Goal: Task Accomplishment & Management: Use online tool/utility

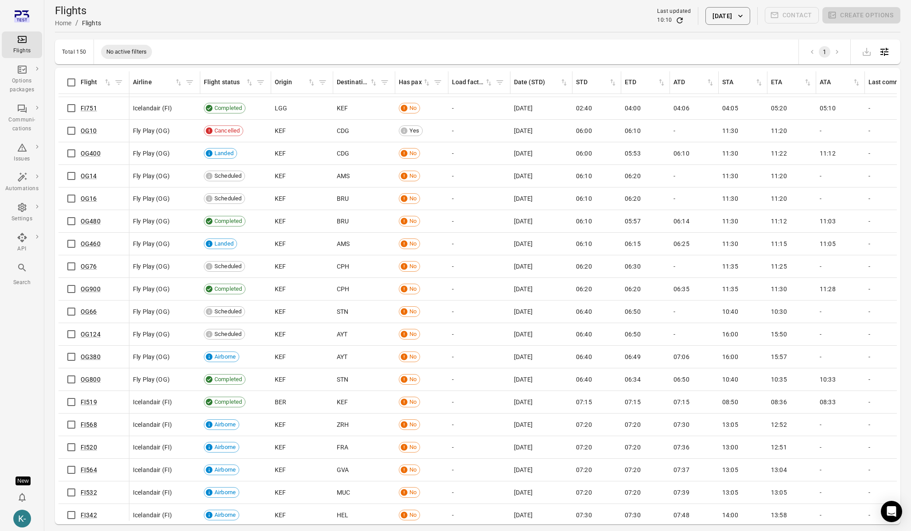
scroll to position [21, 0]
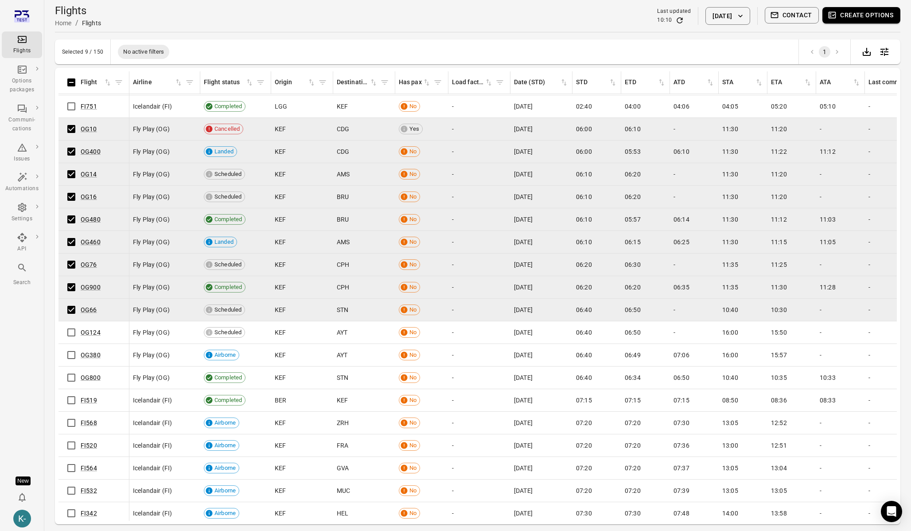
click at [865, 11] on button "Create options" at bounding box center [861, 15] width 78 height 16
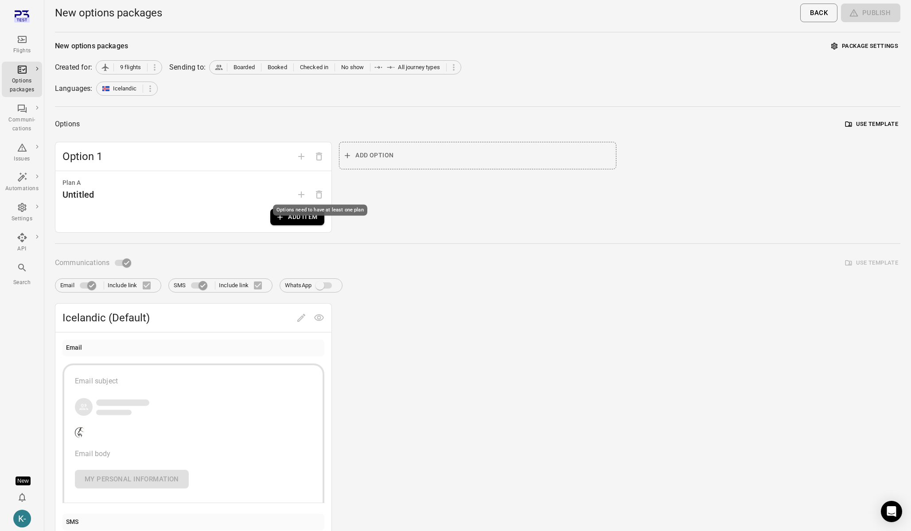
click at [294, 208] on div "Options need to have at least one plan" at bounding box center [320, 210] width 94 height 11
click at [287, 213] on div "Options need to have at least one plan" at bounding box center [320, 210] width 94 height 11
click at [287, 217] on button "Add item" at bounding box center [297, 217] width 54 height 16
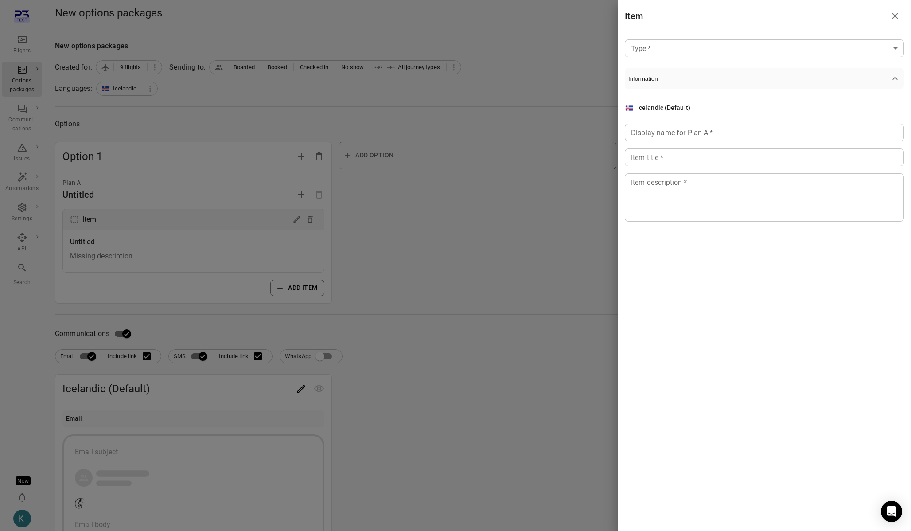
click at [657, 50] on body "Flights Options packages Communi-cations Issues Automations Settings API Search…" at bounding box center [455, 379] width 911 height 758
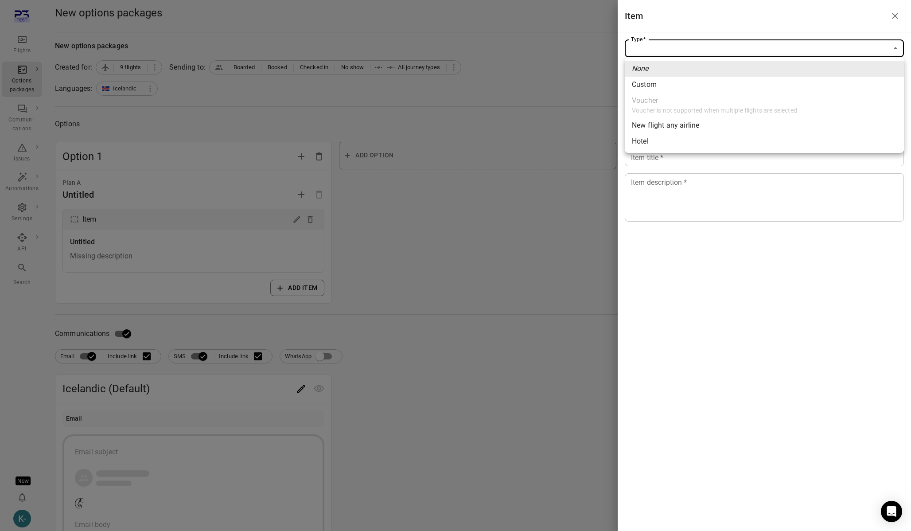
click at [652, 80] on span "Custom" at bounding box center [764, 84] width 265 height 11
type input "******"
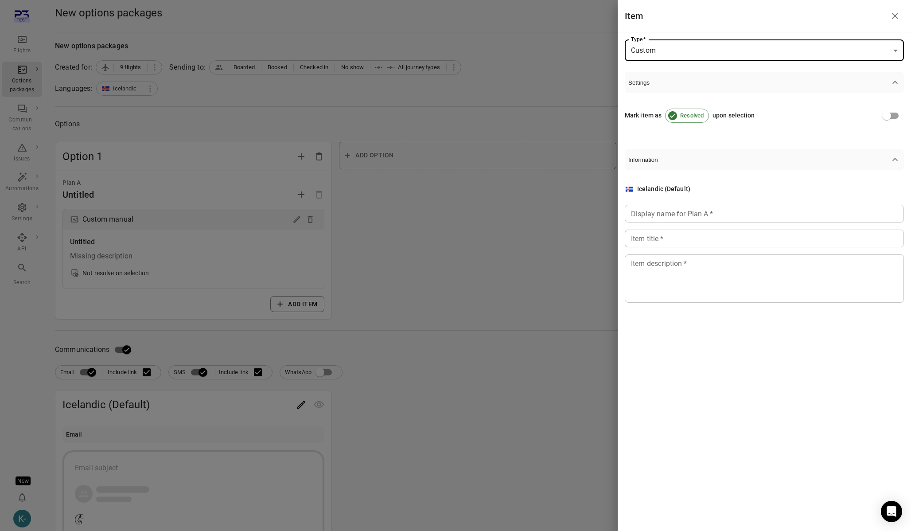
click at [651, 213] on input "Display name for Plan A   *" at bounding box center [763, 214] width 279 height 18
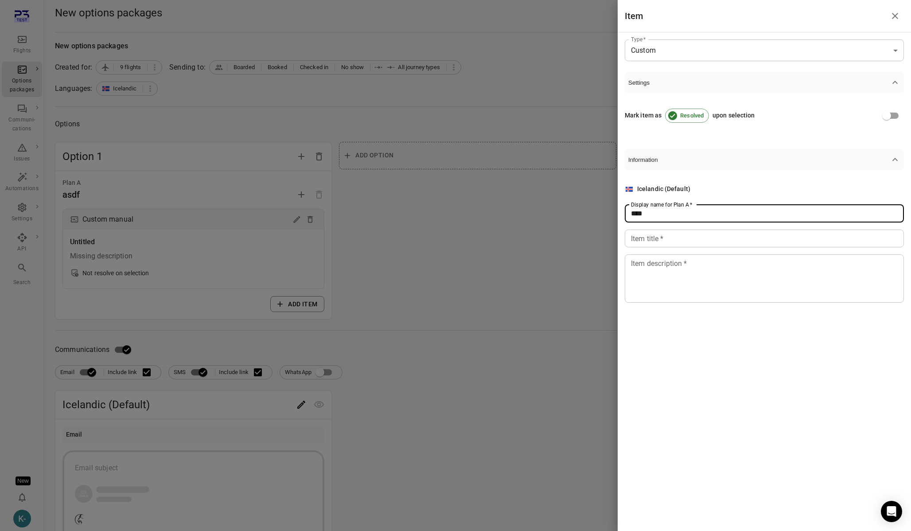
type input "****"
click at [658, 244] on input "Item title   *" at bounding box center [763, 238] width 279 height 18
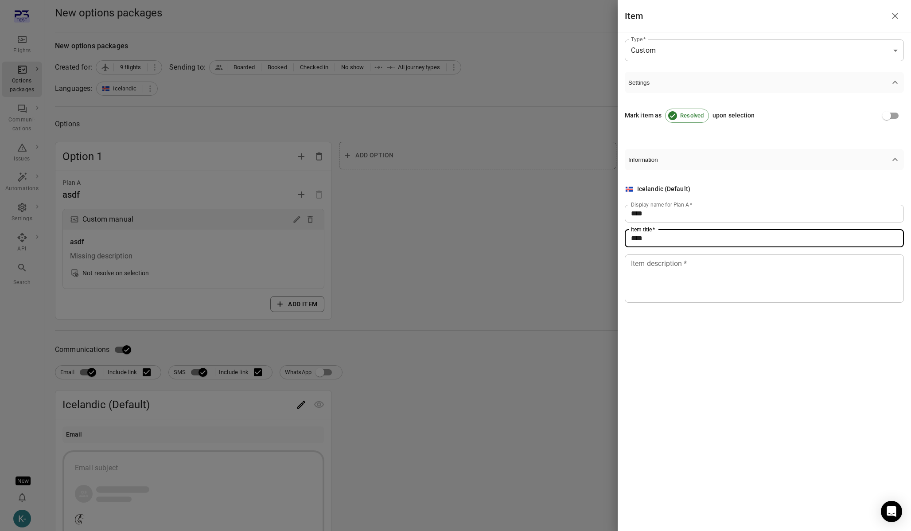
type input "****"
click at [660, 274] on textarea "Item description   *" at bounding box center [764, 278] width 267 height 41
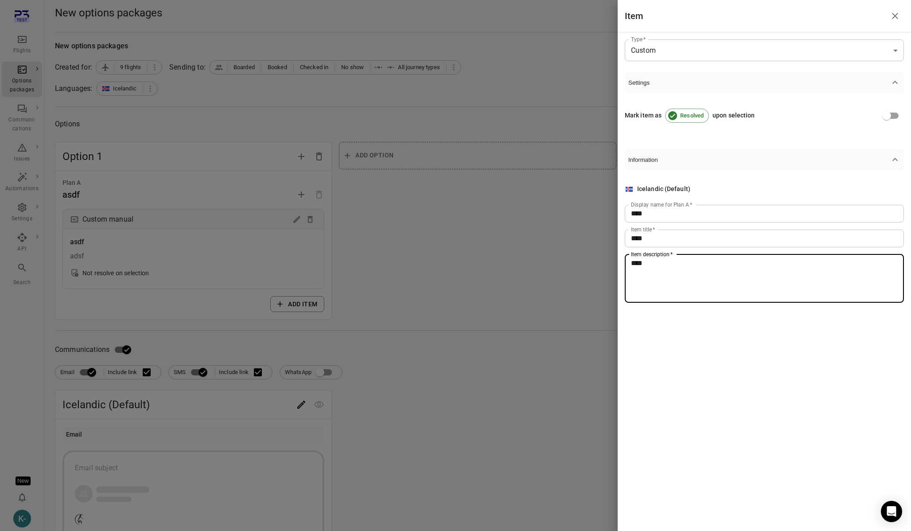
type textarea "****"
click at [427, 251] on div at bounding box center [455, 265] width 911 height 531
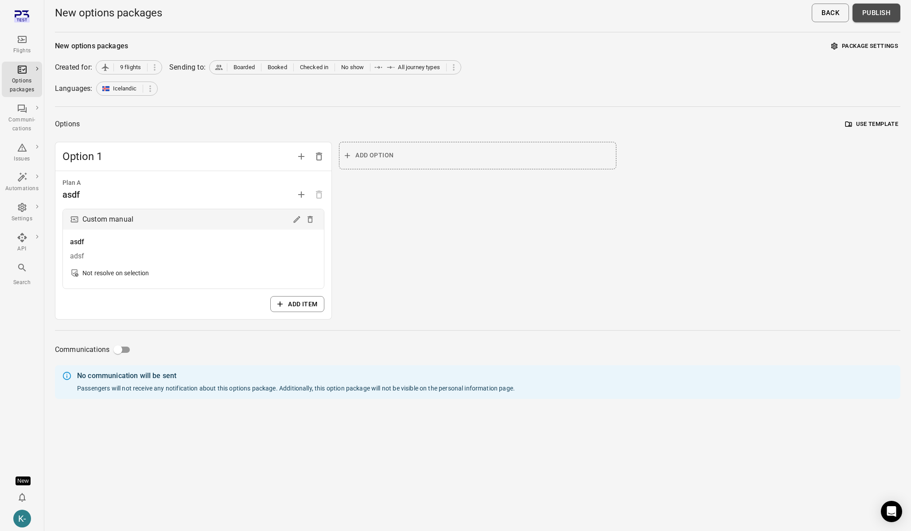
click at [887, 18] on button "Publish" at bounding box center [876, 13] width 48 height 19
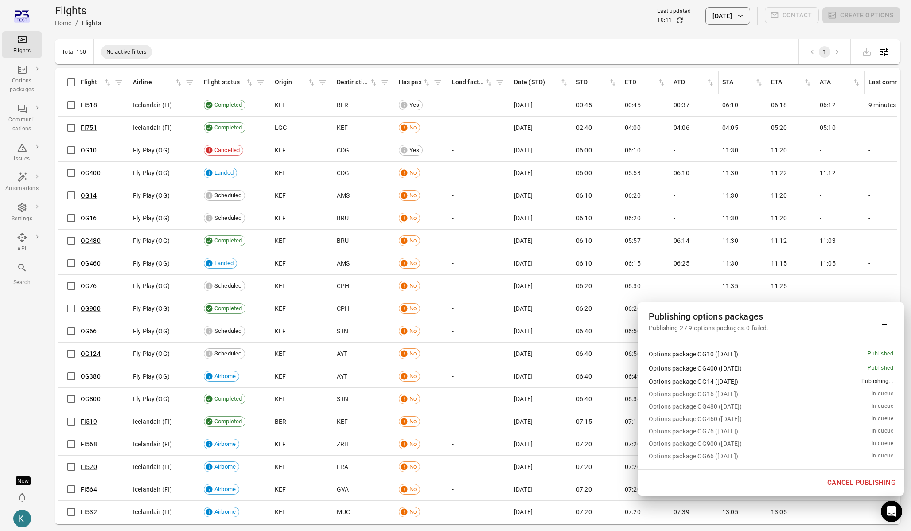
click at [860, 325] on div "Publishing 2 / 9 options packages, 0 failed." at bounding box center [761, 327] width 227 height 9
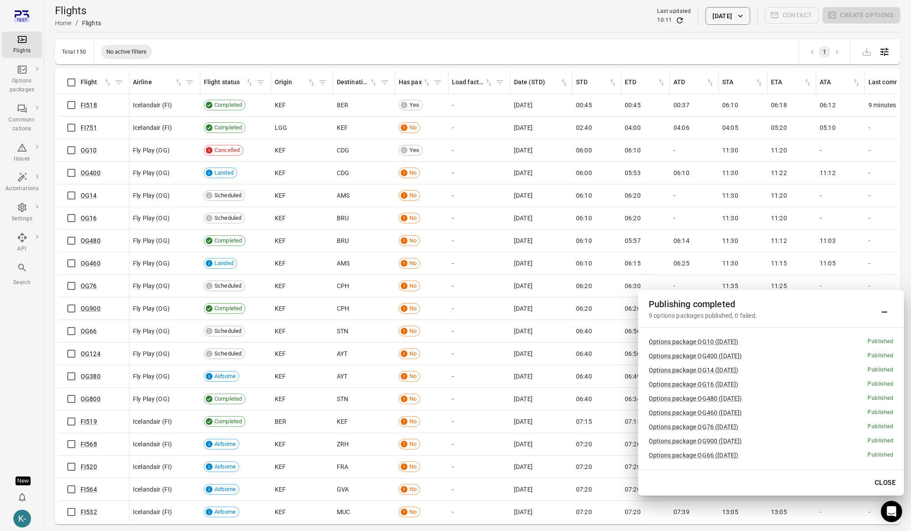
click at [19, 374] on div "Flights Options packages Communi-cations Issues Automations Settings API Search…" at bounding box center [22, 265] width 44 height 531
click at [19, 494] on icon "Notifications" at bounding box center [22, 497] width 11 height 11
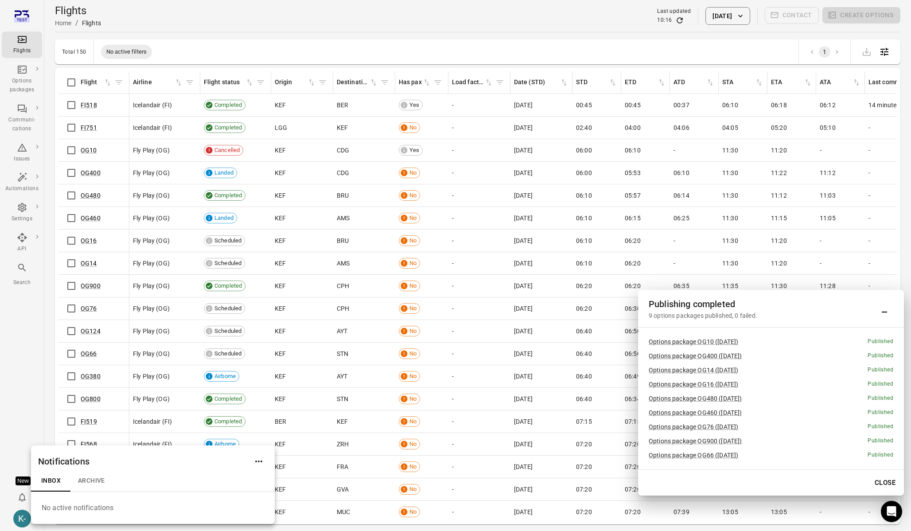
click at [61, 465] on h1 "Notifications" at bounding box center [63, 461] width 51 height 14
click at [258, 463] on icon "Actions" at bounding box center [258, 461] width 11 height 11
click at [246, 509] on span "Notification settings" at bounding box center [258, 510] width 57 height 9
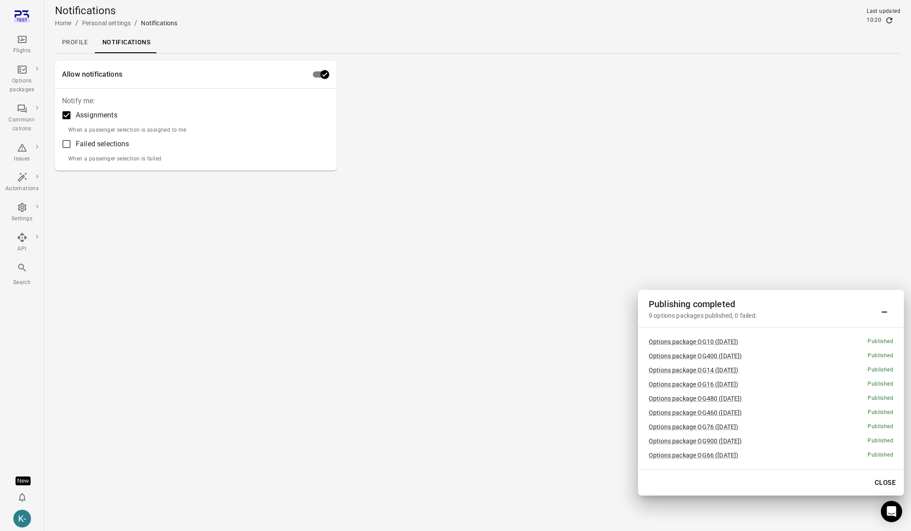
click at [335, 253] on main "Notifications Home / Personal settings / Notifications Last updated 10:20 Profi…" at bounding box center [477, 265] width 866 height 531
click at [185, 41] on div "Profile Notifications" at bounding box center [477, 42] width 845 height 21
click at [412, 316] on main "Notifications Home / Personal settings / Notifications Last updated 10:20 Profi…" at bounding box center [477, 265] width 866 height 531
